Goal: Information Seeking & Learning: Learn about a topic

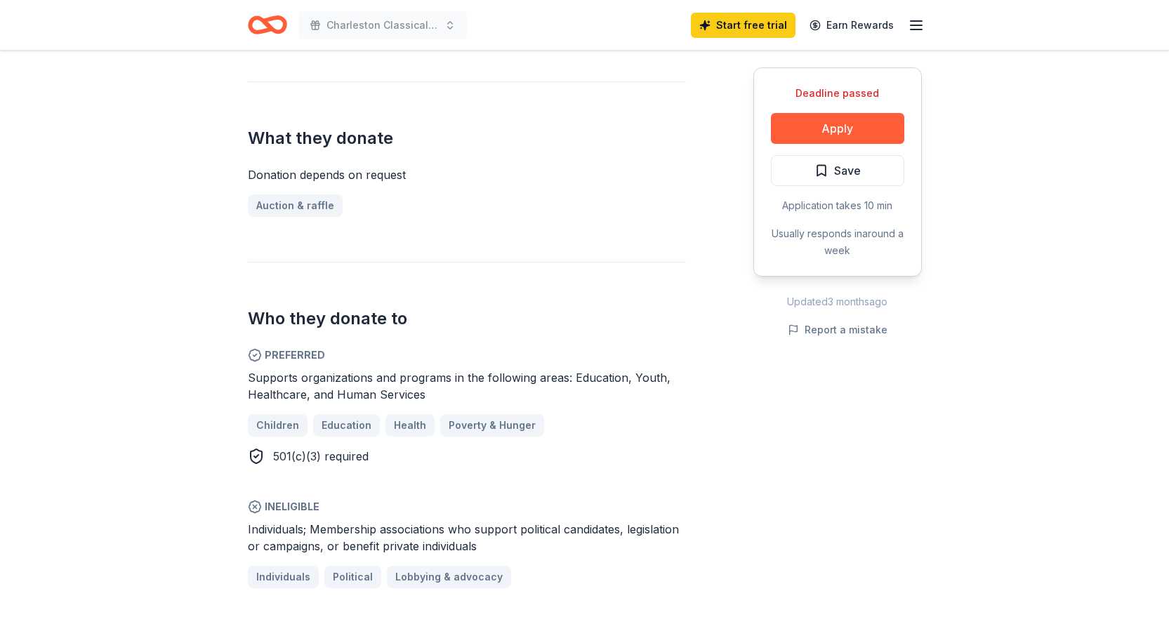
scroll to position [562, 0]
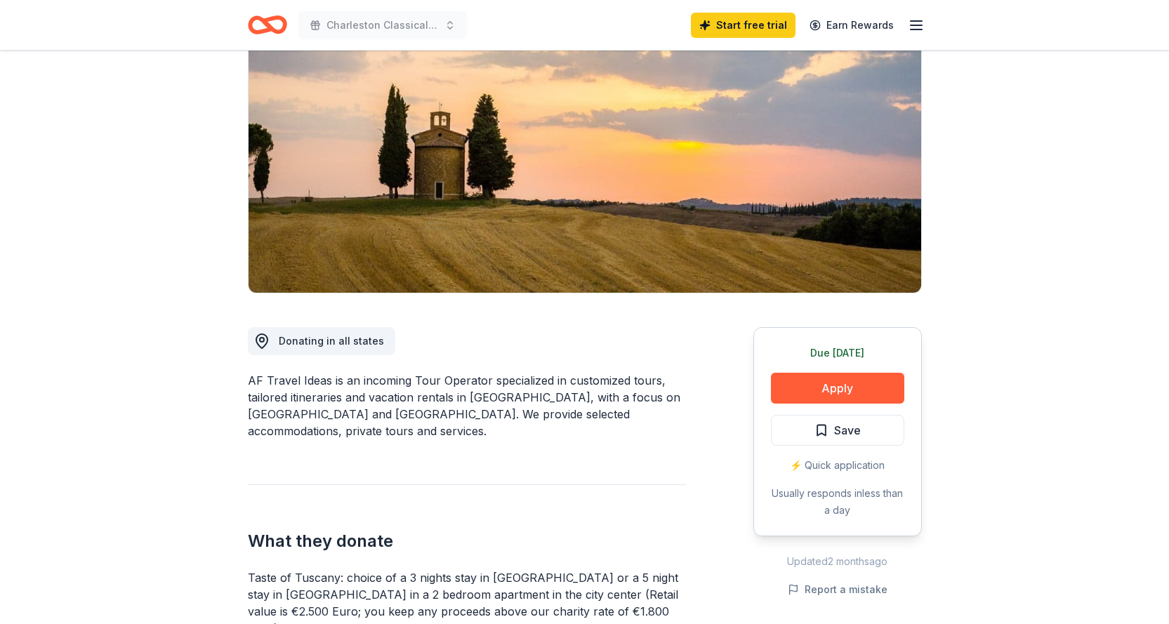
scroll to position [70, 0]
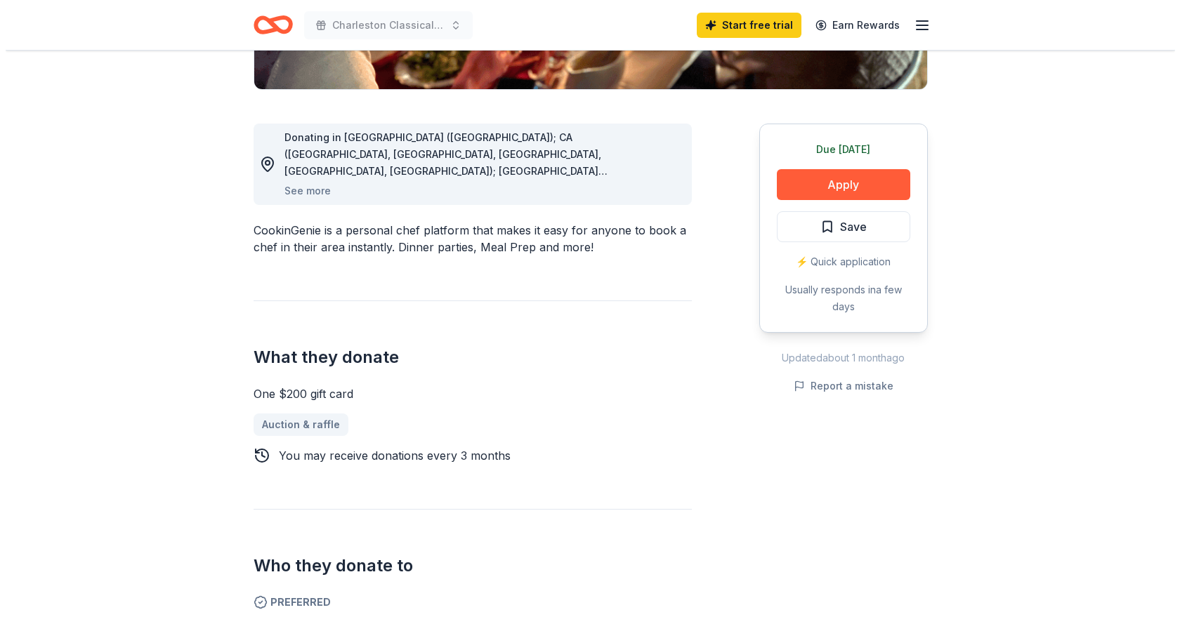
scroll to position [351, 0]
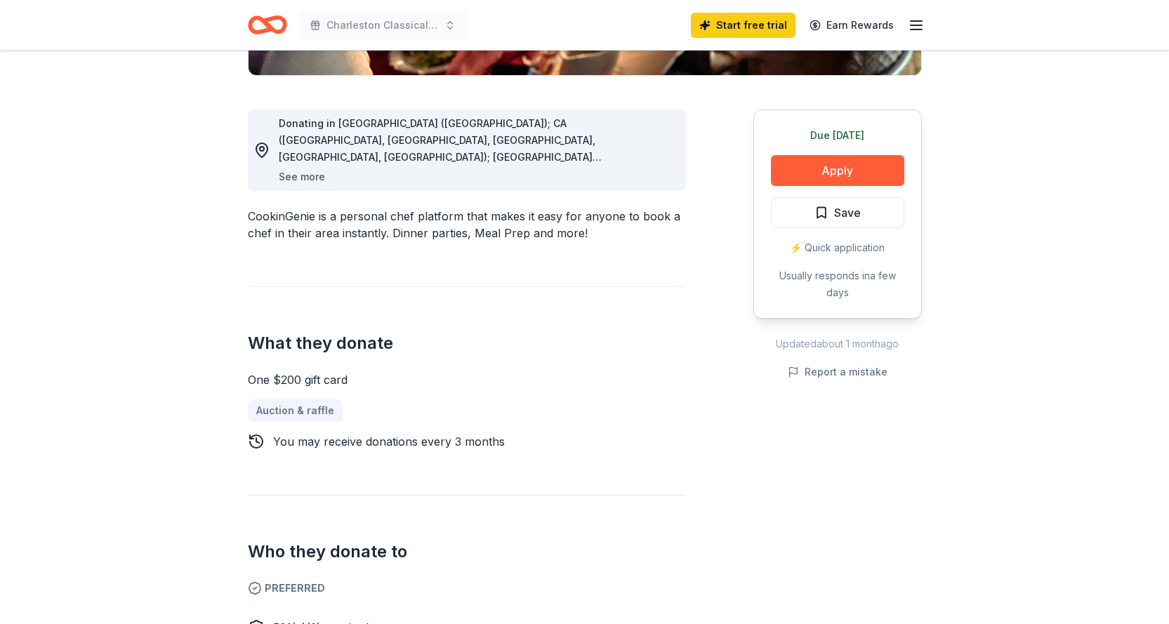
click at [304, 178] on button "See more" at bounding box center [302, 177] width 46 height 17
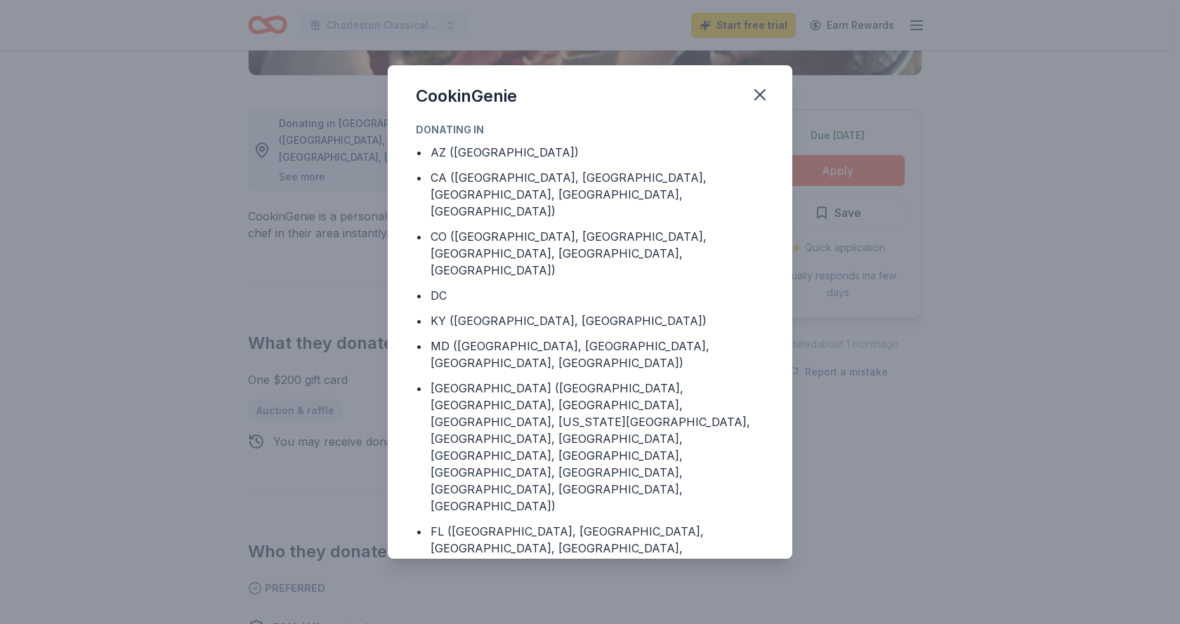
click at [305, 173] on div "CookinGenie Donating in • AZ (Maricopa County) • CA (Los Angeles County, Rivers…" at bounding box center [590, 312] width 1180 height 624
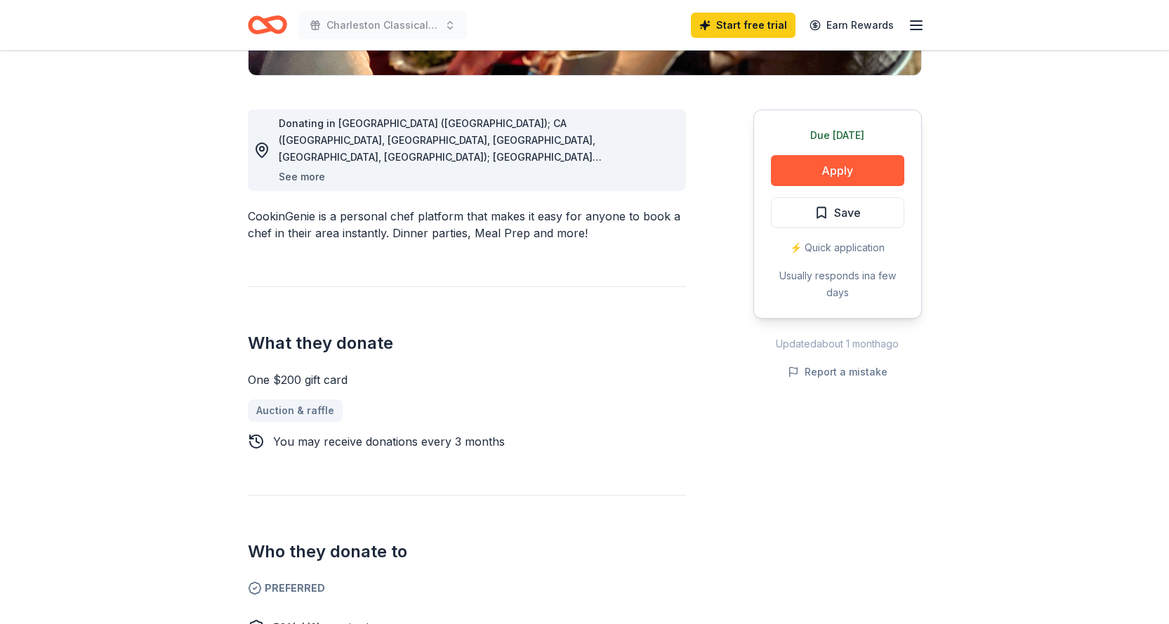
click at [305, 178] on button "See more" at bounding box center [302, 177] width 46 height 17
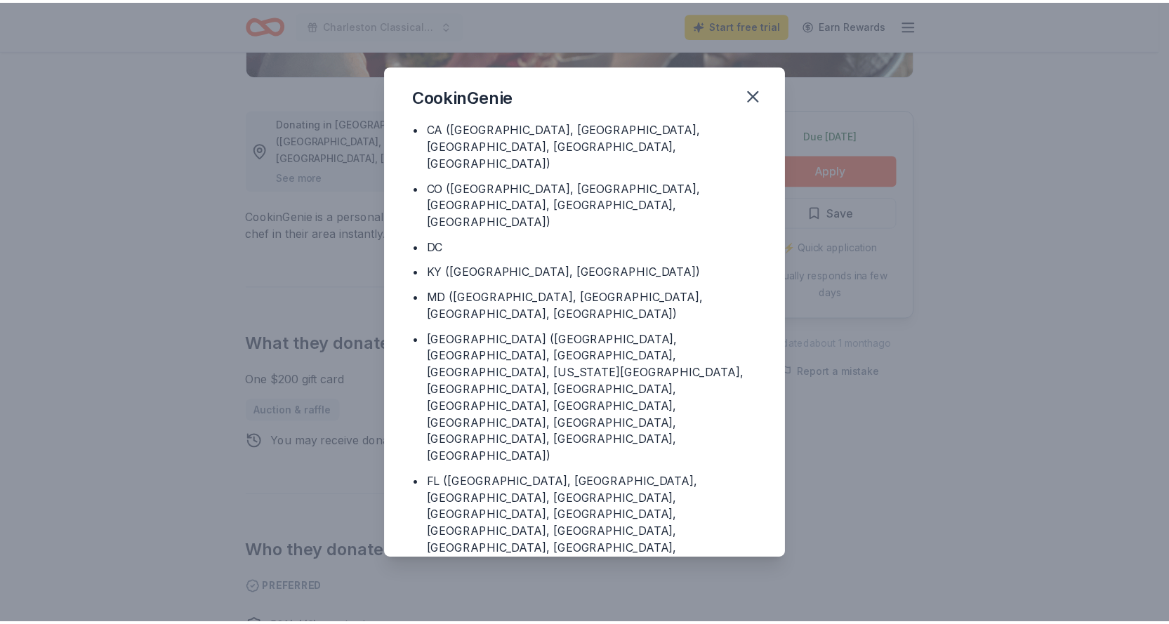
scroll to position [70, 0]
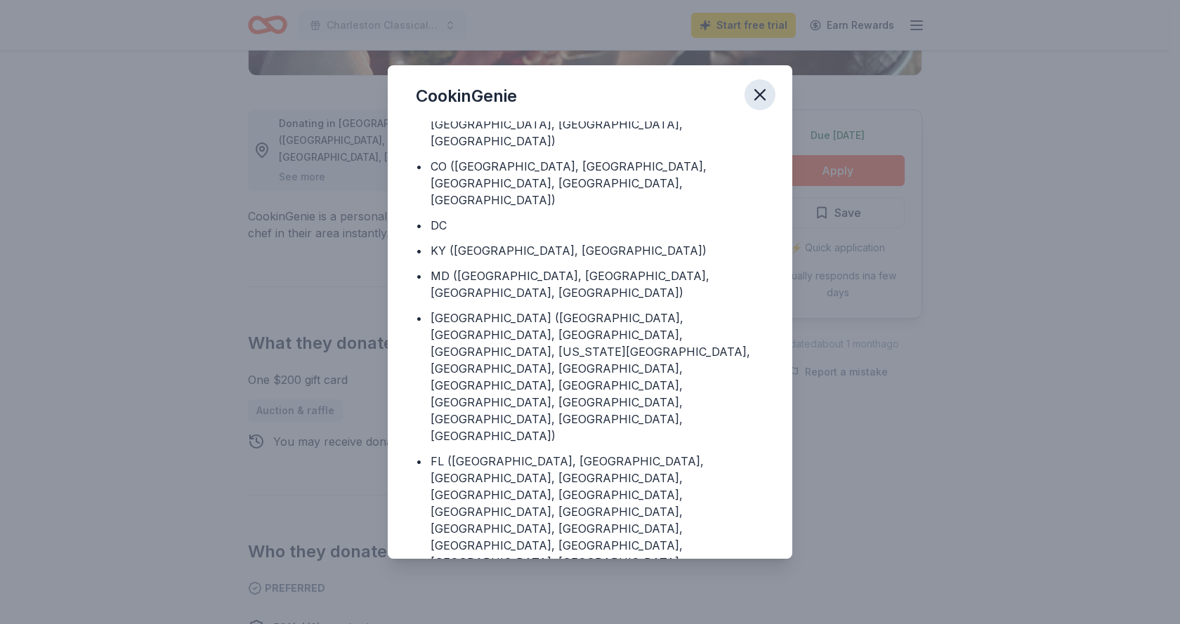
click at [758, 86] on icon "button" at bounding box center [760, 95] width 20 height 20
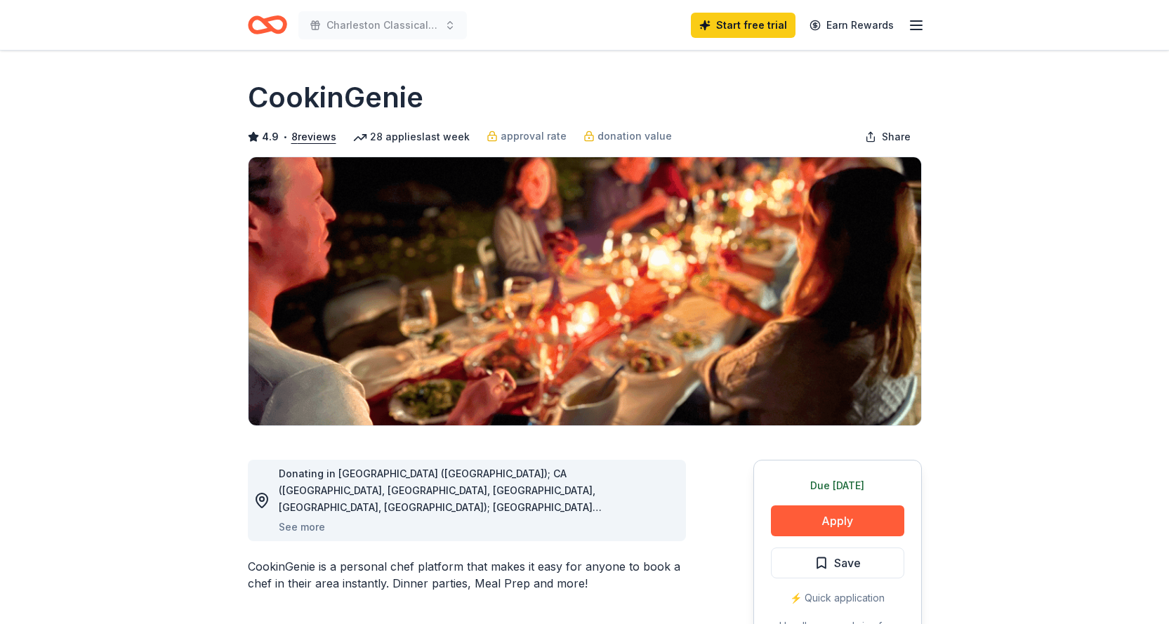
scroll to position [0, 0]
